Goal: Task Accomplishment & Management: Use online tool/utility

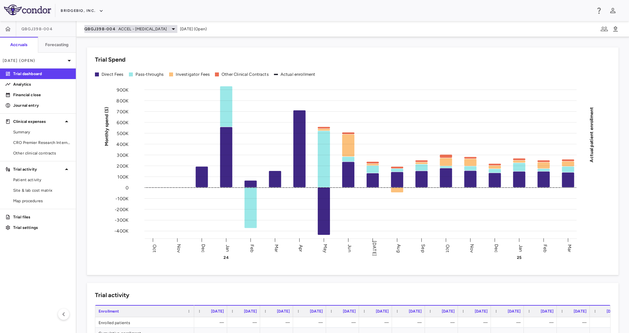
click at [134, 28] on span "ACCEL - Hypochondroplasia" at bounding box center [142, 29] width 48 height 6
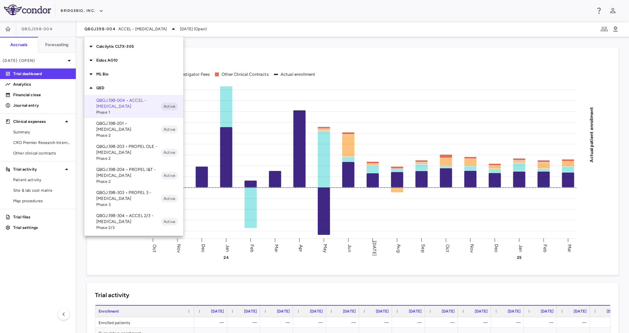
click at [117, 45] on p "Calcilytix CLTX-305" at bounding box center [139, 47] width 87 height 6
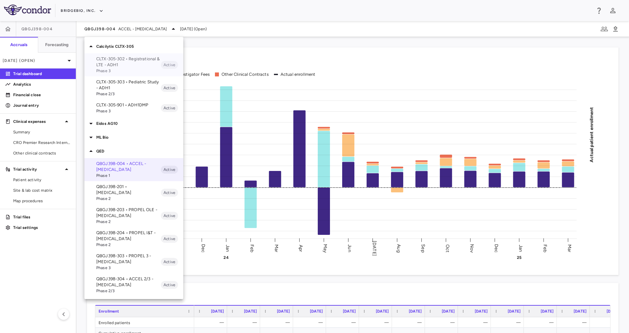
click at [119, 62] on p "CLTX-305-302 • Registrational & LTE - ADH1" at bounding box center [128, 62] width 65 height 12
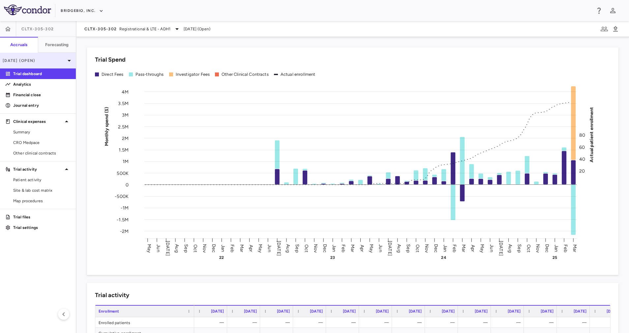
click at [59, 59] on p "Mar 2025 (Open)" at bounding box center [34, 61] width 63 height 6
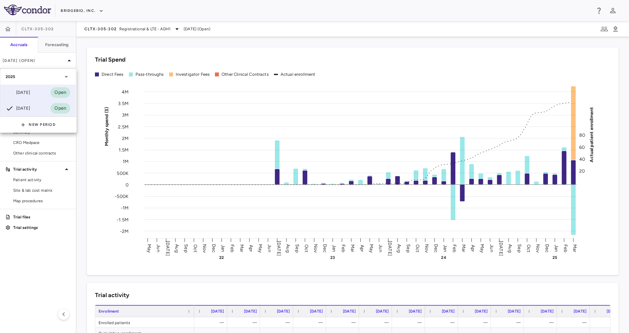
click at [30, 90] on div "[DATE]" at bounding box center [18, 93] width 24 height 8
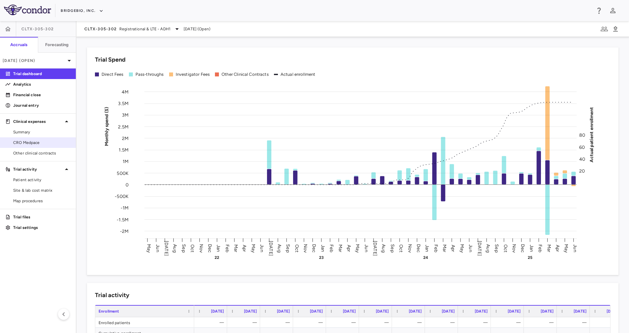
click at [33, 143] on span "CRO Medpace" at bounding box center [41, 143] width 57 height 6
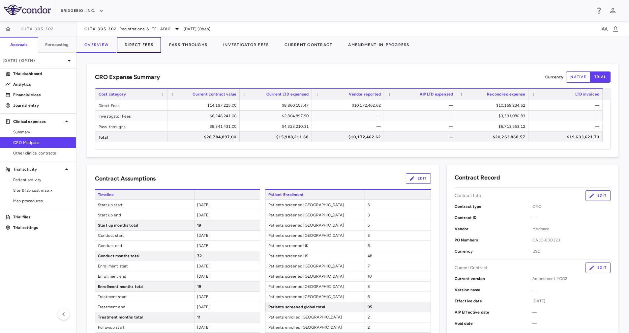
click at [136, 40] on button "Direct Fees" at bounding box center [139, 45] width 45 height 16
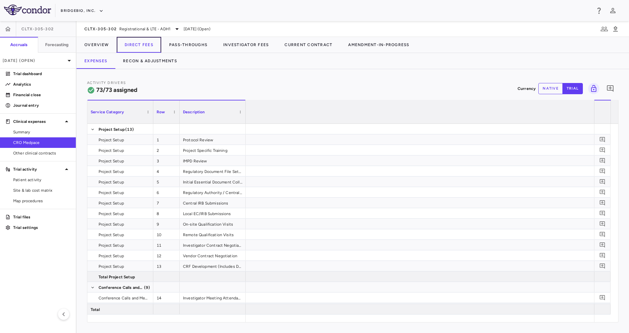
scroll to position [0, 5570]
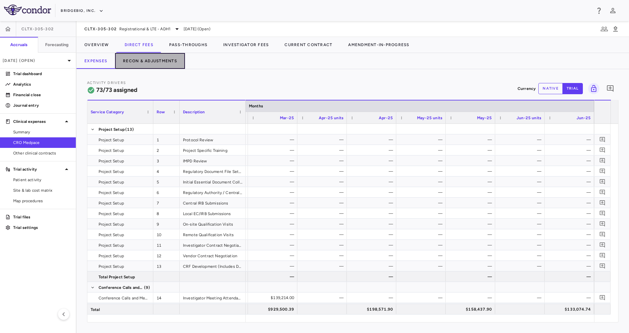
click at [143, 61] on button "Recon & Adjustments" at bounding box center [150, 61] width 70 height 16
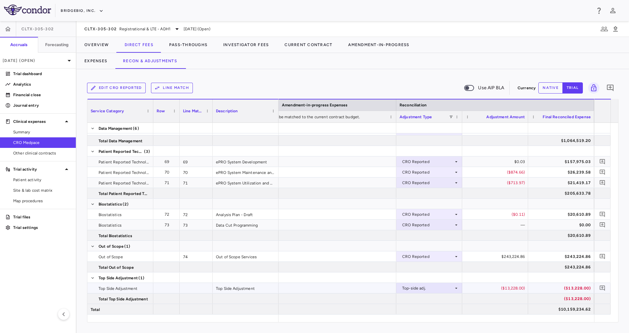
click at [501, 287] on div "($13,228.00)" at bounding box center [496, 288] width 57 height 11
click at [515, 288] on div "($13,228.00)" at bounding box center [496, 288] width 57 height 11
click at [550, 87] on button "native" at bounding box center [550, 87] width 24 height 11
click at [511, 288] on div "($13,228.00)" at bounding box center [496, 288] width 57 height 11
drag, startPoint x: 491, startPoint y: 287, endPoint x: 548, endPoint y: 286, distance: 57.1
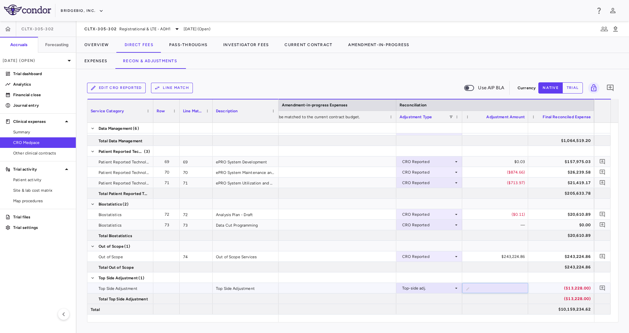
click at [503, 277] on div at bounding box center [495, 278] width 66 height 10
click at [202, 43] on button "Pass-Throughs" at bounding box center [188, 45] width 54 height 16
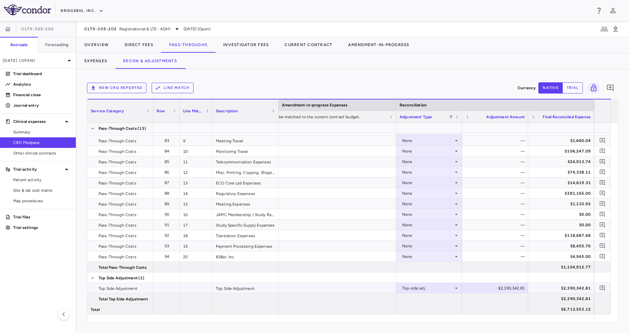
click at [511, 288] on div "$2,390,342.81" at bounding box center [496, 288] width 57 height 11
drag, startPoint x: 485, startPoint y: 291, endPoint x: 598, endPoint y: 302, distance: 113.3
click at [598, 302] on div "Prefunded Expenses 75 1 3rd Party CRO Expenses Prefunded Expenses 76 2 Medpace …" at bounding box center [348, 219] width 523 height 192
type input "*******"
click at [502, 275] on div at bounding box center [495, 278] width 66 height 10
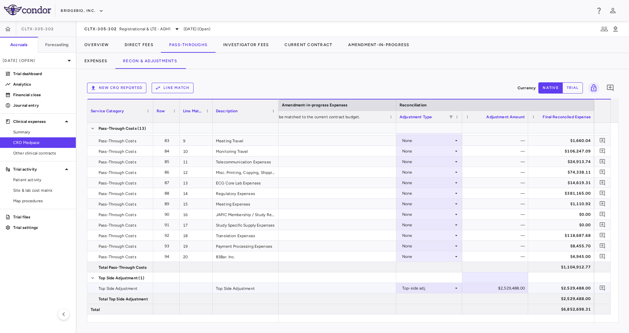
click at [519, 289] on div "$2,529,488.00" at bounding box center [496, 288] width 57 height 11
type input "**********"
click at [502, 279] on div at bounding box center [495, 278] width 66 height 10
click at [232, 45] on button "Investigator Fees" at bounding box center [245, 45] width 61 height 16
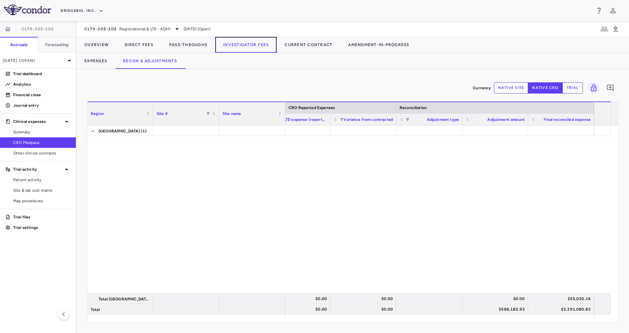
scroll to position [549, 0]
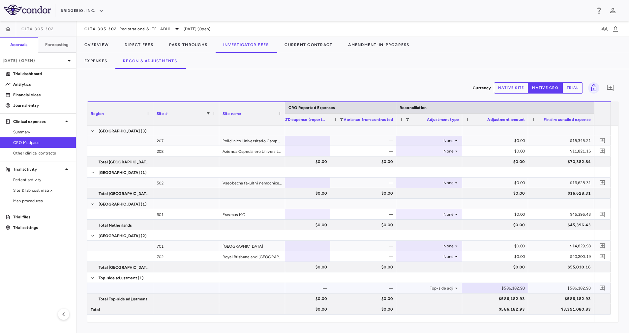
click at [511, 289] on div "$586,182.93" at bounding box center [496, 288] width 57 height 11
drag, startPoint x: 485, startPoint y: 288, endPoint x: 558, endPoint y: 287, distance: 72.9
click at [558, 287] on div "— — — Top-side adj. ​ ********* $586,182.93" at bounding box center [264, 288] width 659 height 11
click at [505, 277] on div at bounding box center [495, 278] width 59 height 10
click at [507, 288] on div "$0.00" at bounding box center [496, 288] width 57 height 11
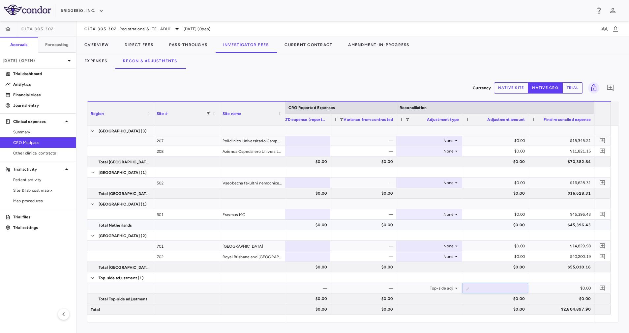
type input "********"
click at [504, 274] on div at bounding box center [495, 278] width 59 height 10
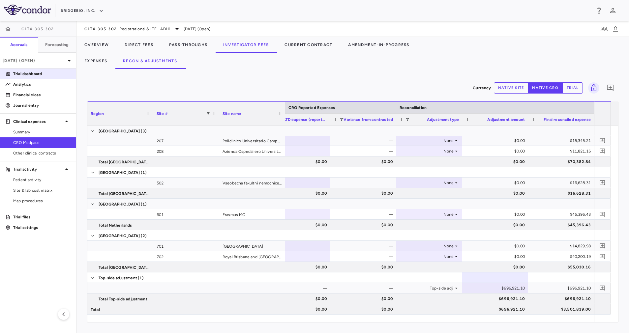
click at [42, 69] on link "Trial dashboard" at bounding box center [38, 74] width 76 height 10
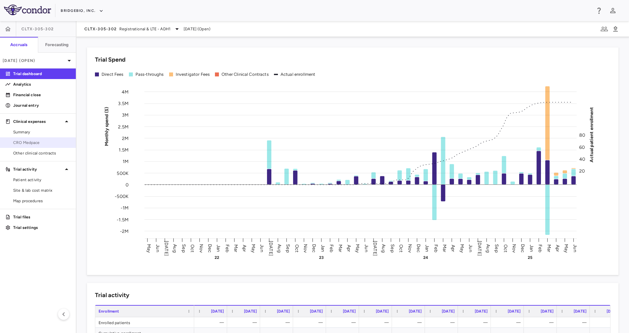
click at [46, 139] on link "CRO Medpace" at bounding box center [38, 143] width 76 height 10
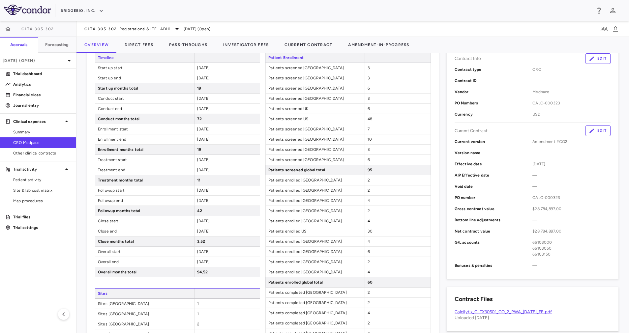
scroll to position [137, 0]
click at [31, 74] on p "Trial dashboard" at bounding box center [41, 74] width 57 height 6
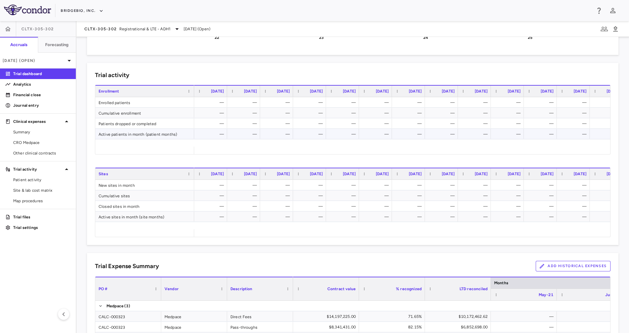
scroll to position [229, 0]
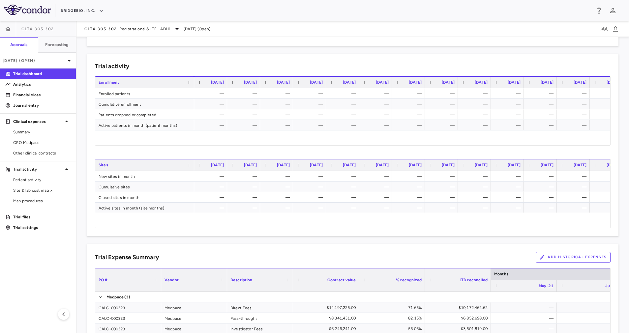
click at [550, 253] on button "Add Historical Expenses" at bounding box center [573, 257] width 75 height 11
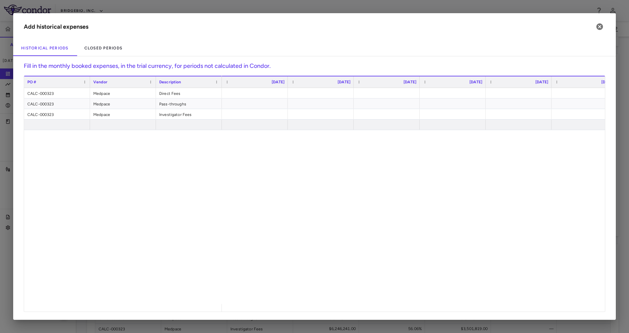
scroll to position [0, 2914]
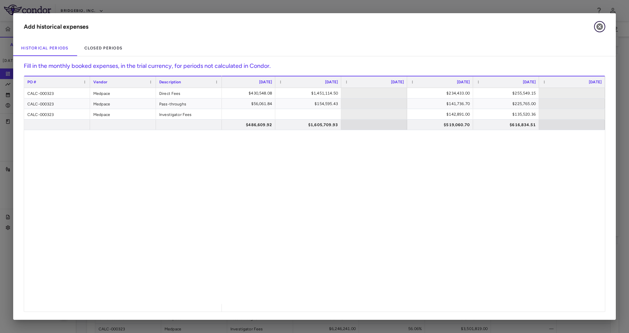
click at [601, 27] on icon "button" at bounding box center [600, 27] width 8 height 8
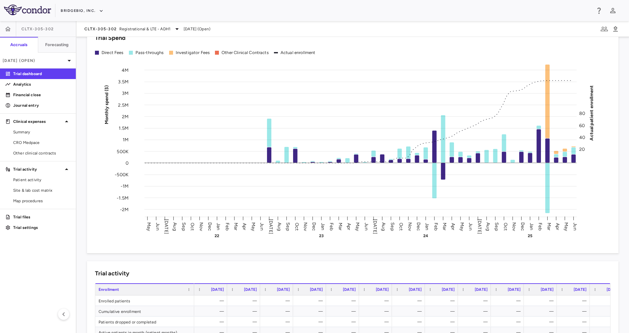
scroll to position [12, 0]
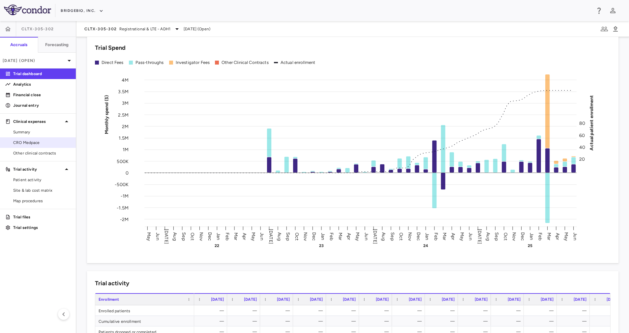
click at [25, 141] on span "CRO Medpace" at bounding box center [41, 143] width 57 height 6
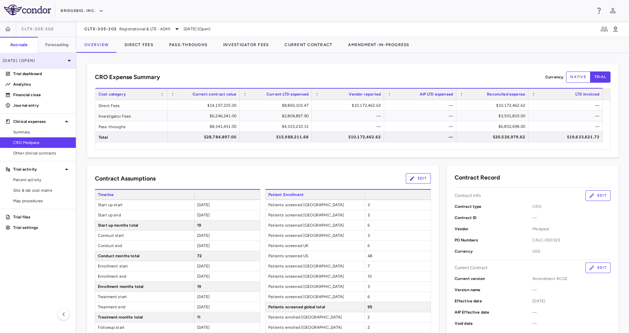
click at [48, 55] on div "[DATE] (Open)" at bounding box center [38, 61] width 76 height 16
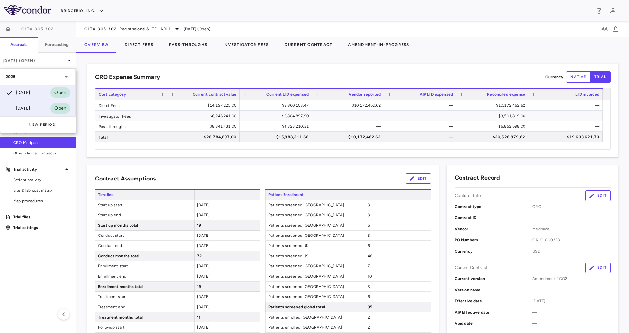
click at [39, 107] on div "Mar 2025 Open" at bounding box center [37, 109] width 75 height 16
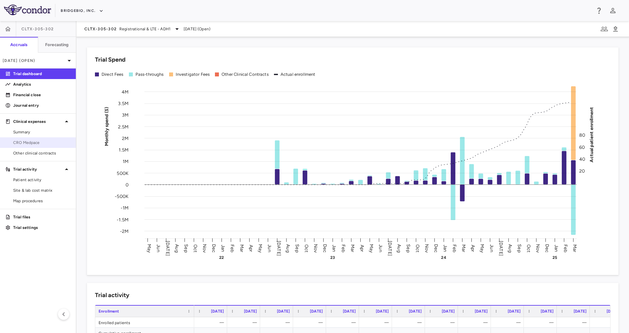
click at [22, 144] on span "CRO Medpace" at bounding box center [41, 143] width 57 height 6
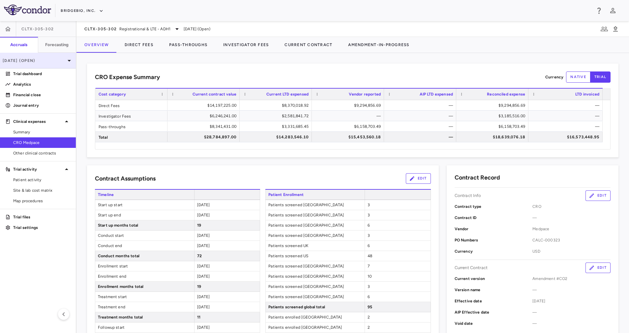
click at [62, 61] on p "Mar 2025 (Open)" at bounding box center [34, 61] width 63 height 6
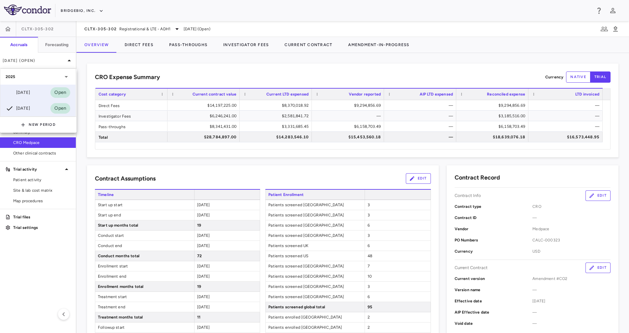
click at [35, 89] on div "Jun 2025 Open" at bounding box center [37, 93] width 75 height 16
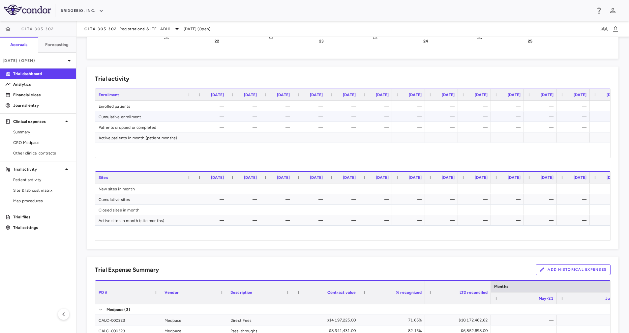
scroll to position [216, 0]
click at [559, 273] on button "Add Historical Expenses" at bounding box center [573, 271] width 75 height 11
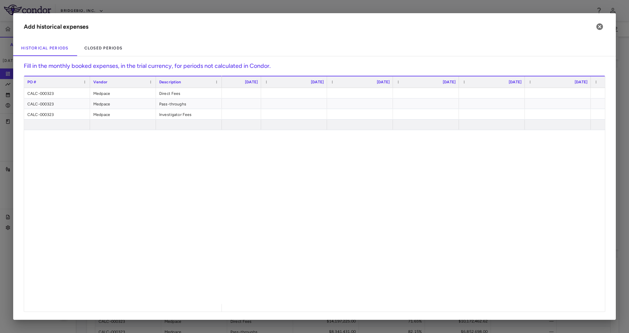
scroll to position [0, 0]
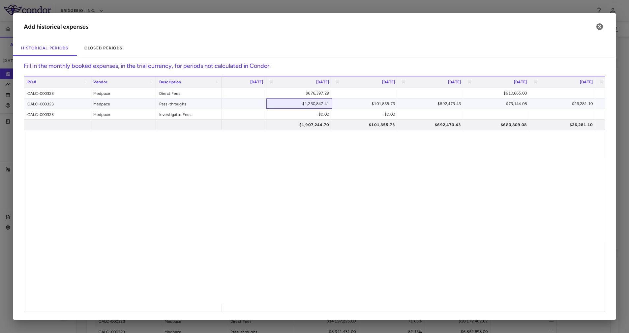
click at [320, 103] on div "$1,230,847.41" at bounding box center [300, 104] width 57 height 11
drag, startPoint x: 308, startPoint y: 103, endPoint x: 350, endPoint y: 106, distance: 41.6
type input "**********"
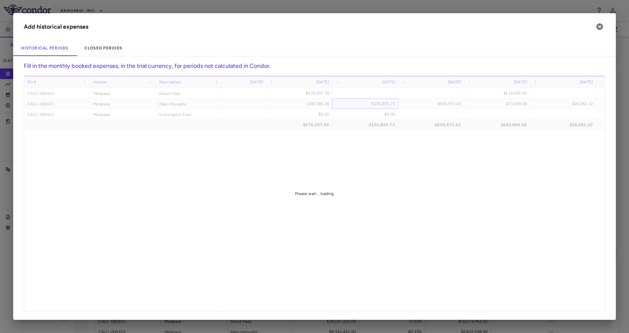
click at [350, 104] on div "PO # Vendor Description [DATE]" at bounding box center [314, 194] width 581 height 236
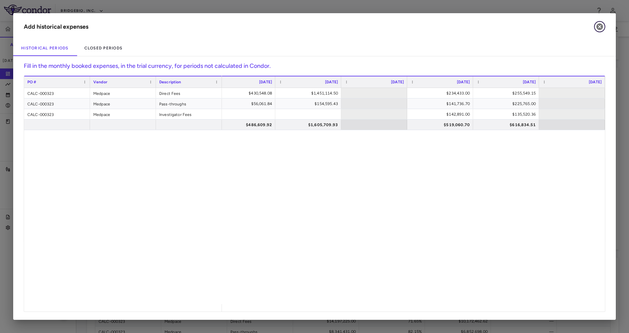
click at [599, 27] on icon "button" at bounding box center [600, 27] width 8 height 8
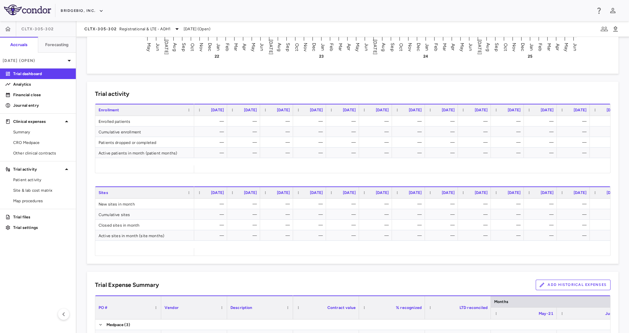
click at [557, 283] on button "Add Historical Expenses" at bounding box center [573, 285] width 75 height 11
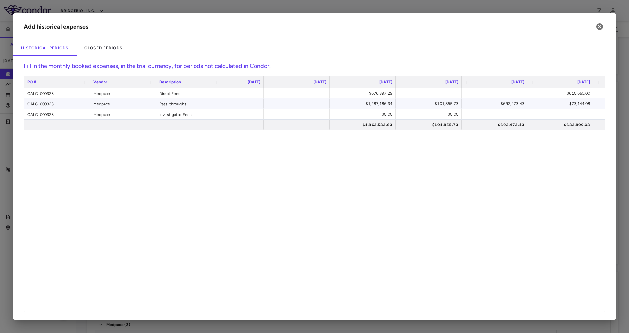
click at [371, 102] on div "$1,287,186.34" at bounding box center [364, 104] width 57 height 11
drag, startPoint x: 351, startPoint y: 104, endPoint x: 429, endPoint y: 103, distance: 78.5
type input "**********"
click at [415, 104] on div "PO # Vendor Description [DATE]" at bounding box center [314, 194] width 581 height 236
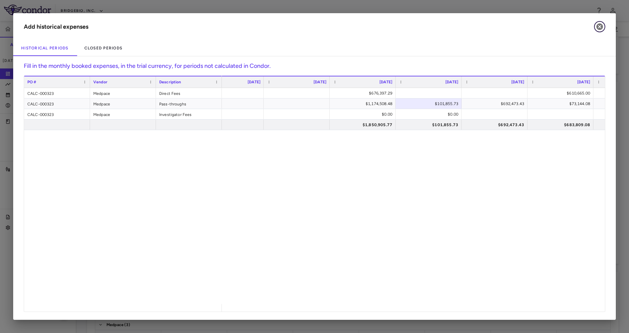
click at [600, 27] on icon "button" at bounding box center [600, 27] width 8 height 8
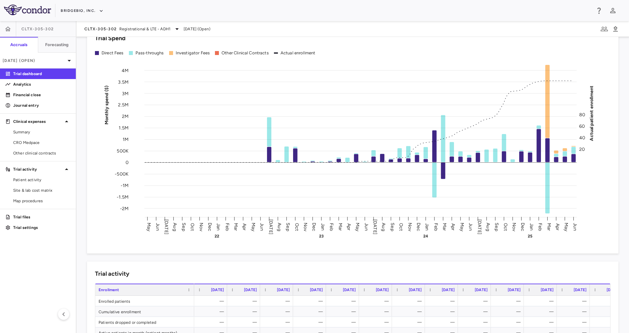
scroll to position [22, 0]
click at [134, 31] on span "Registrational & LTE - ADH1" at bounding box center [144, 29] width 51 height 6
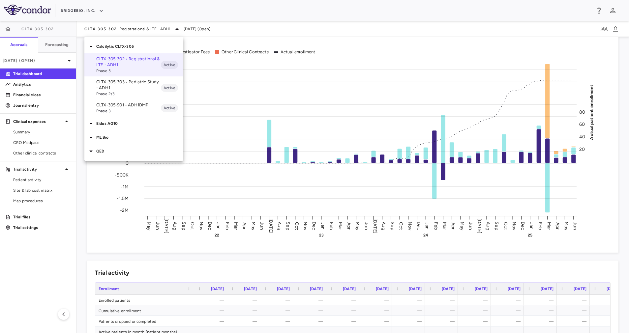
click at [128, 107] on p "CLTX-305-901 • ADH1DMP" at bounding box center [128, 105] width 65 height 6
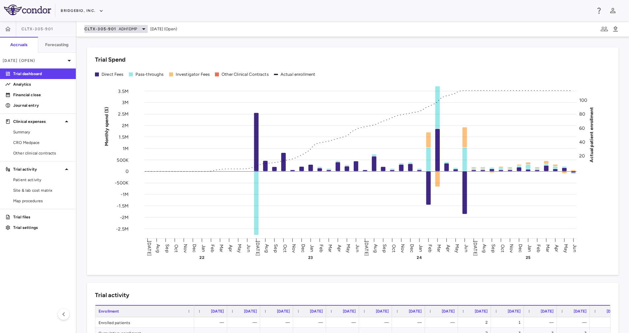
click at [137, 29] on span "ADH1DMP" at bounding box center [128, 29] width 18 height 6
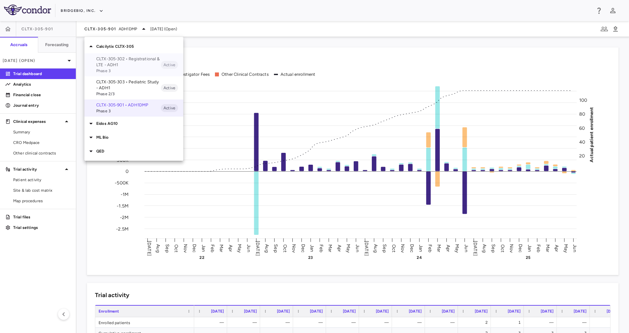
click at [122, 62] on p "CLTX-305-302 • Registrational & LTE - ADH1" at bounding box center [128, 62] width 65 height 12
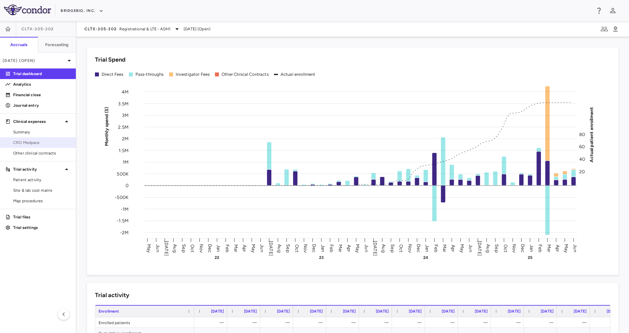
click at [40, 142] on span "CRO Medpace" at bounding box center [41, 143] width 57 height 6
